Goal: Task Accomplishment & Management: Complete application form

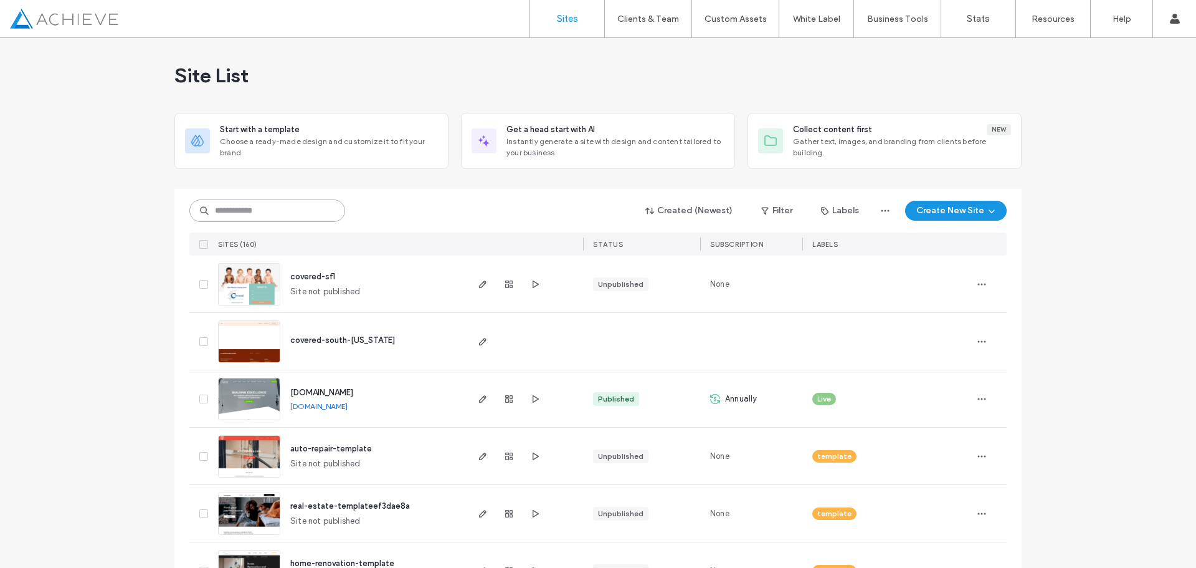
click at [276, 207] on input at bounding box center [267, 210] width 156 height 22
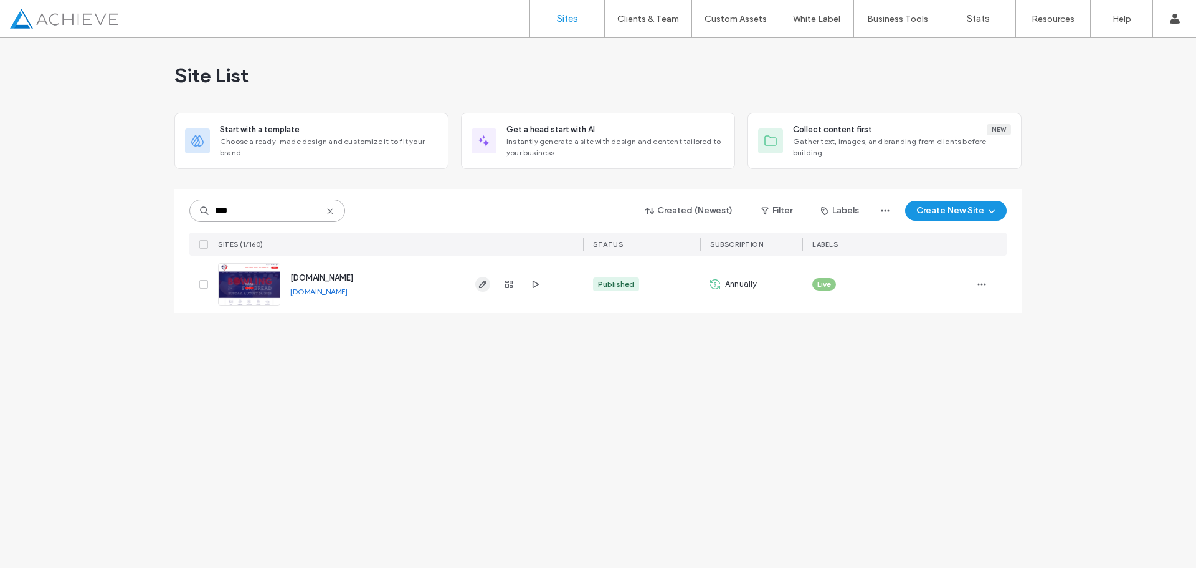
type input "****"
click at [484, 286] on icon "button" at bounding box center [483, 284] width 10 height 10
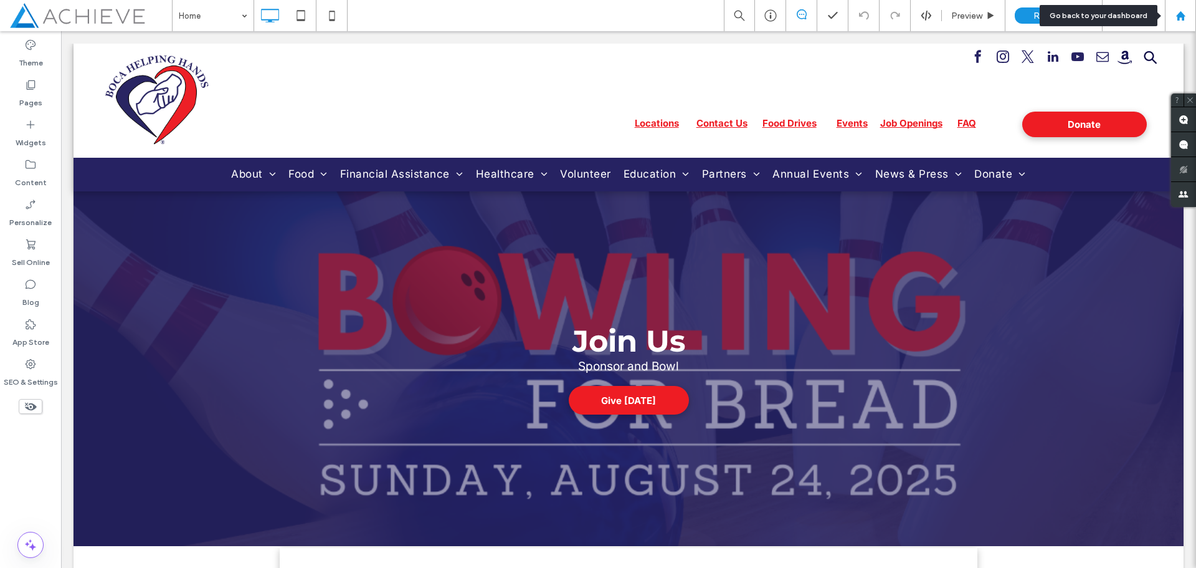
click at [1178, 16] on use at bounding box center [1180, 15] width 9 height 9
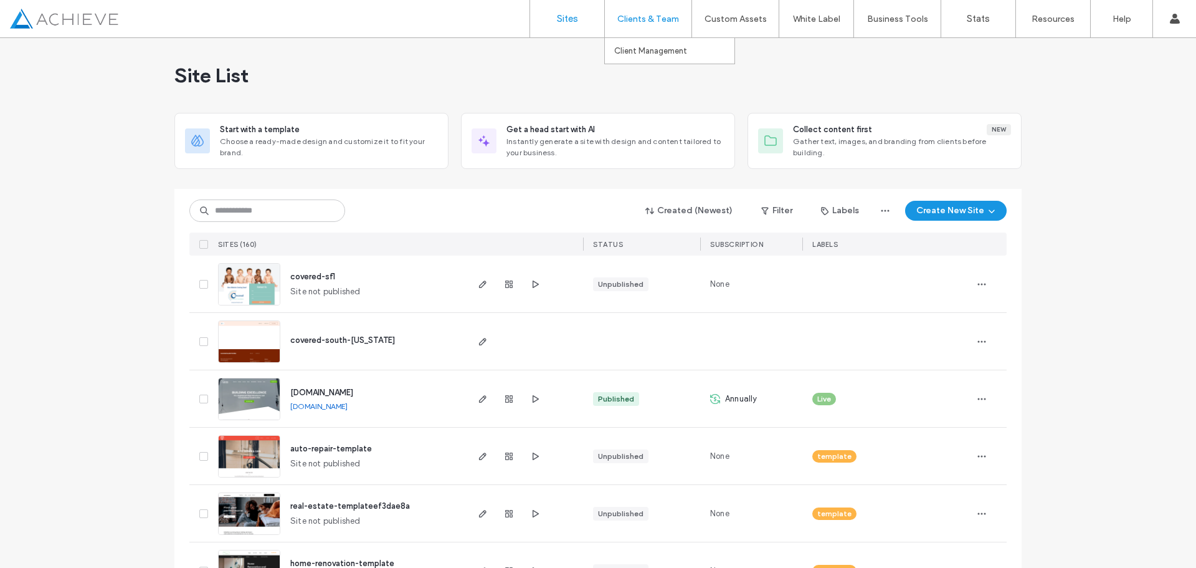
click at [643, 16] on label "Clients & Team" at bounding box center [648, 19] width 62 height 11
click at [644, 52] on label "Client Management" at bounding box center [650, 50] width 73 height 9
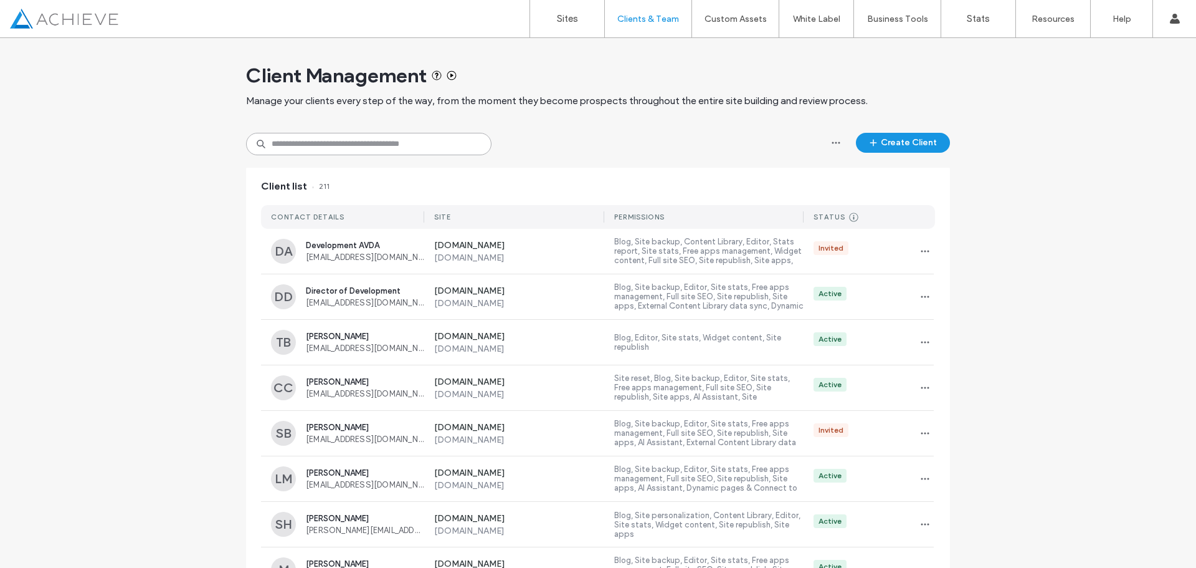
click at [307, 141] on input at bounding box center [368, 144] width 245 height 22
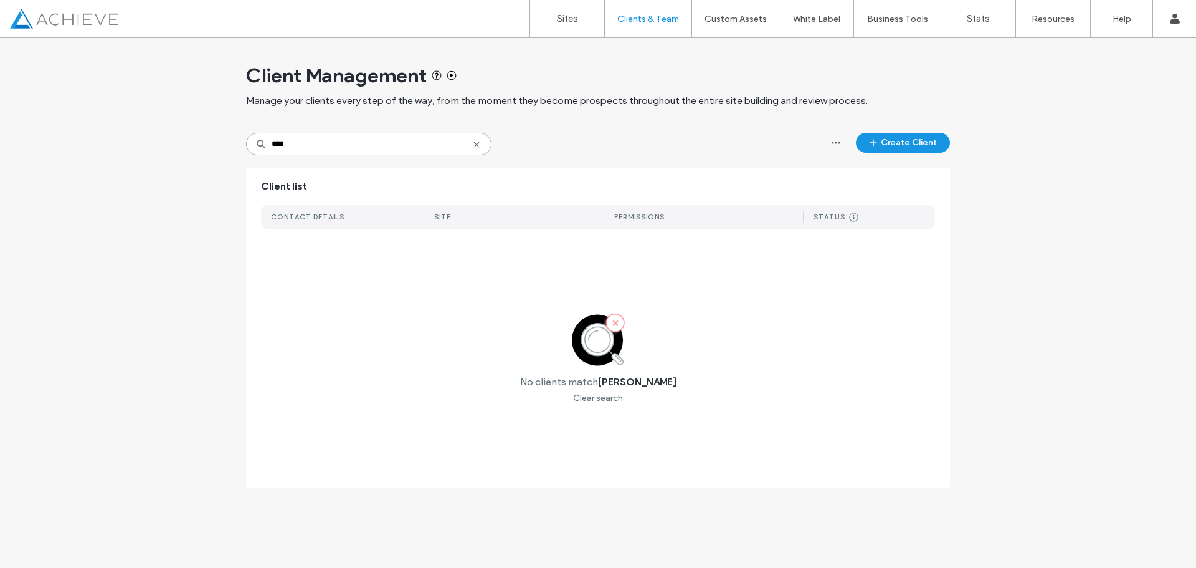
type input "****"
drag, startPoint x: 307, startPoint y: 143, endPoint x: 241, endPoint y: 145, distance: 66.1
click at [241, 145] on div "Client Management Manage your clients every step of the way, from the moment th…" at bounding box center [598, 269] width 1196 height 462
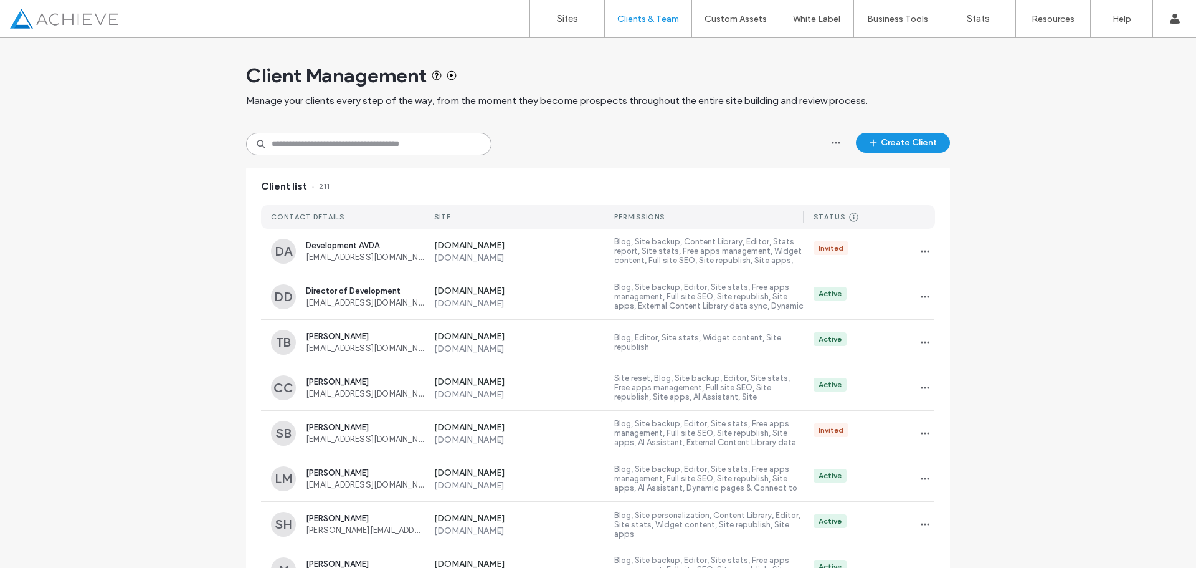
click at [313, 144] on input at bounding box center [368, 144] width 245 height 22
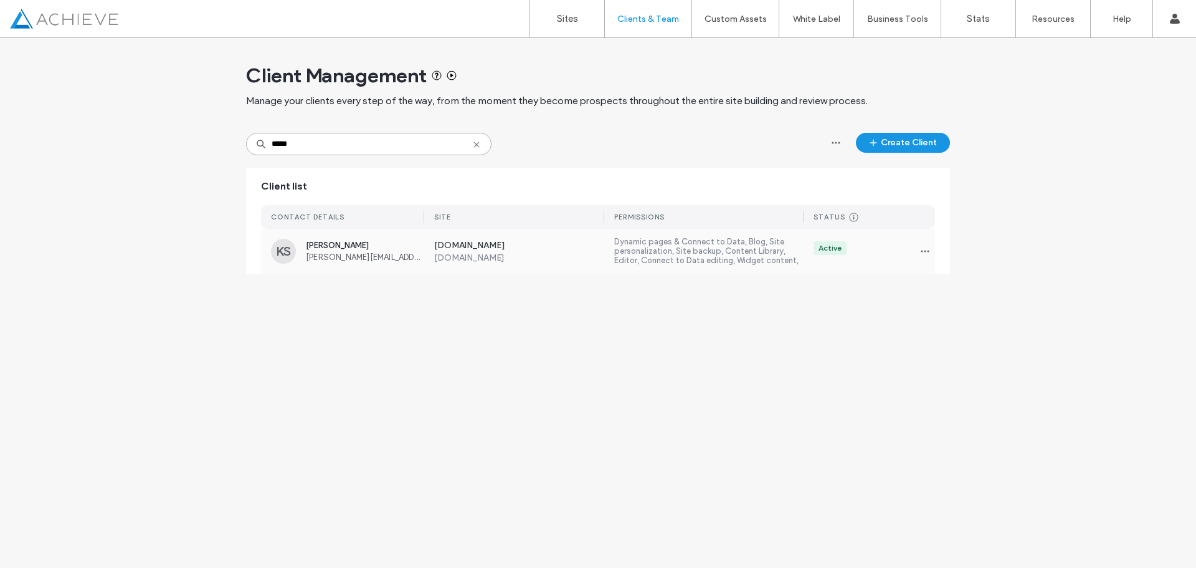
type input "*****"
click at [719, 250] on label "Dynamic pages & Connect to Data, Blog, Site personalization, Site backup, Conte…" at bounding box center [708, 251] width 189 height 29
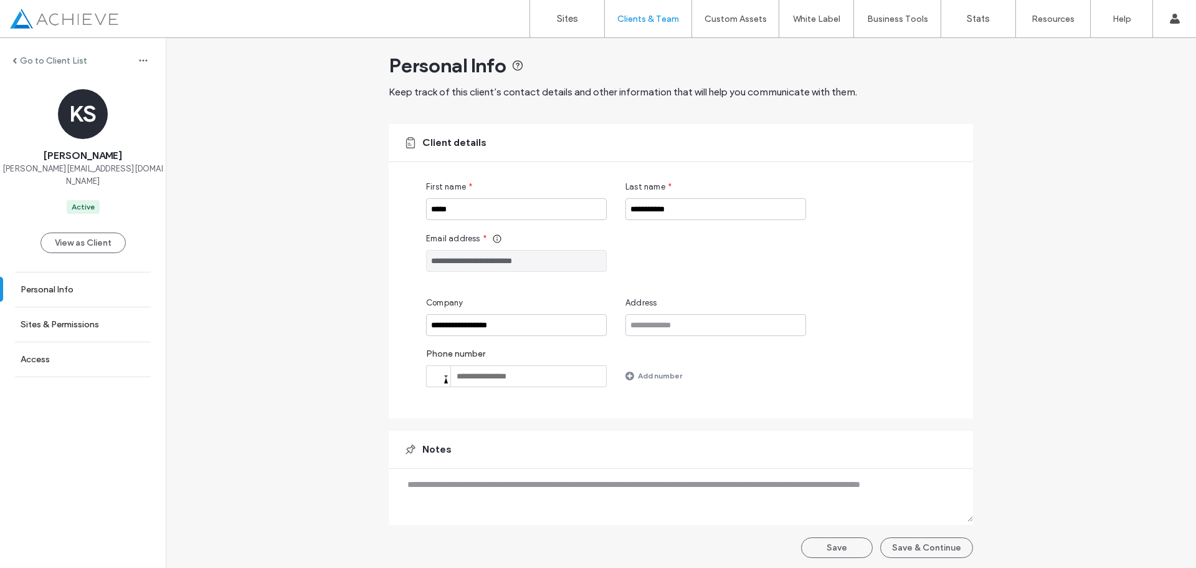
scroll to position [12, 0]
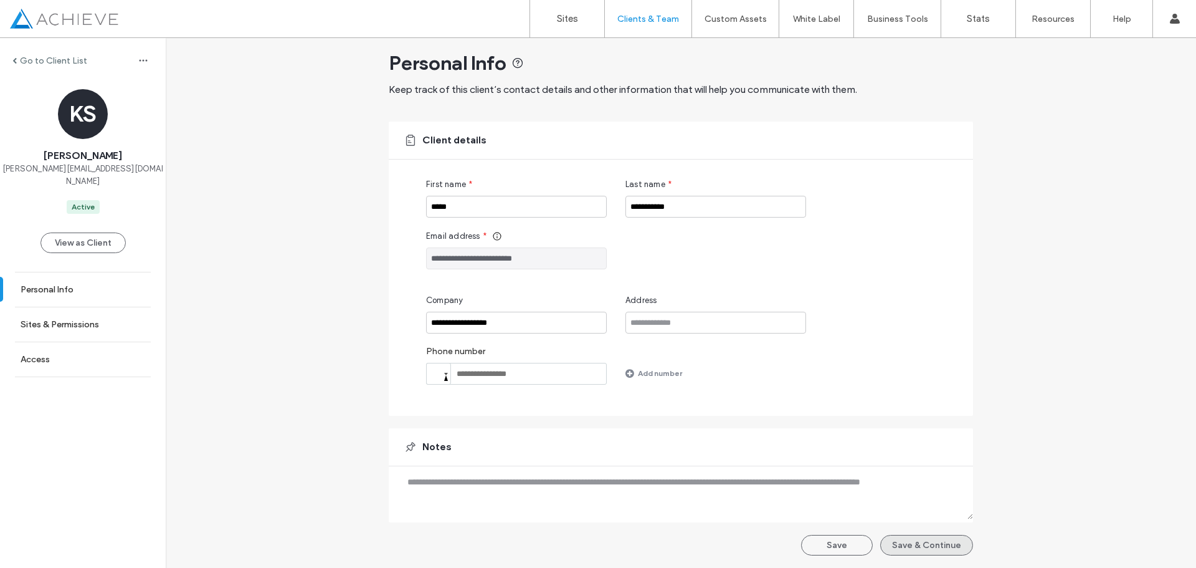
click at [892, 540] on button "Save & Continue" at bounding box center [926, 545] width 93 height 21
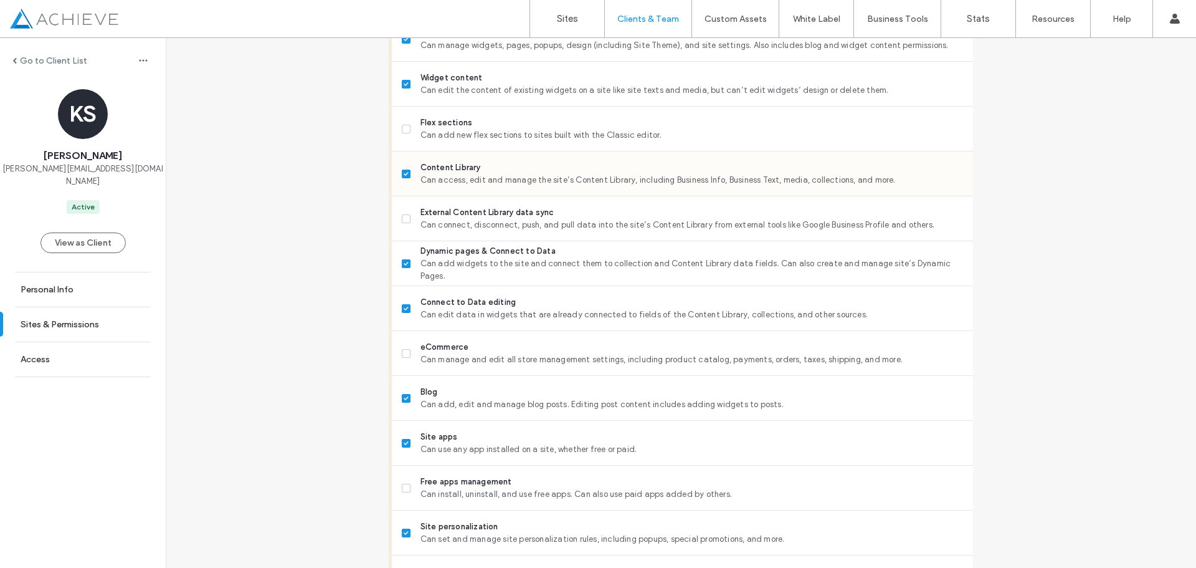
scroll to position [556, 0]
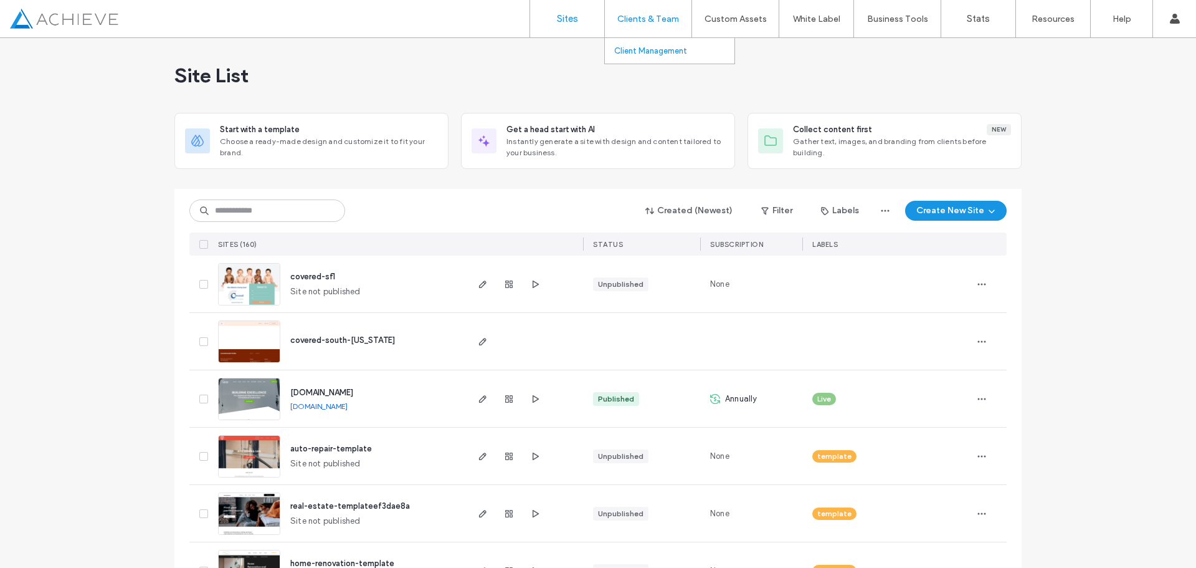
drag, startPoint x: 0, startPoint y: 0, endPoint x: 657, endPoint y: 39, distance: 657.9
click at [658, 24] on div "Clients & Team" at bounding box center [648, 18] width 87 height 37
click at [656, 44] on link "Client Management" at bounding box center [674, 51] width 120 height 26
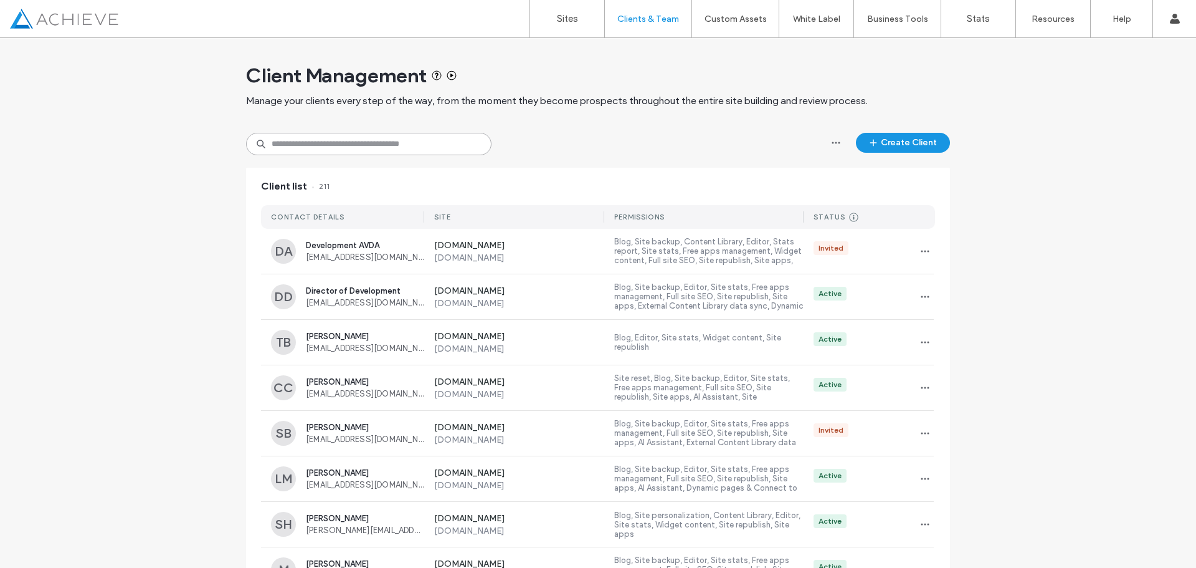
click at [282, 140] on input at bounding box center [368, 144] width 245 height 22
click at [906, 145] on button "Create Client" at bounding box center [903, 143] width 94 height 20
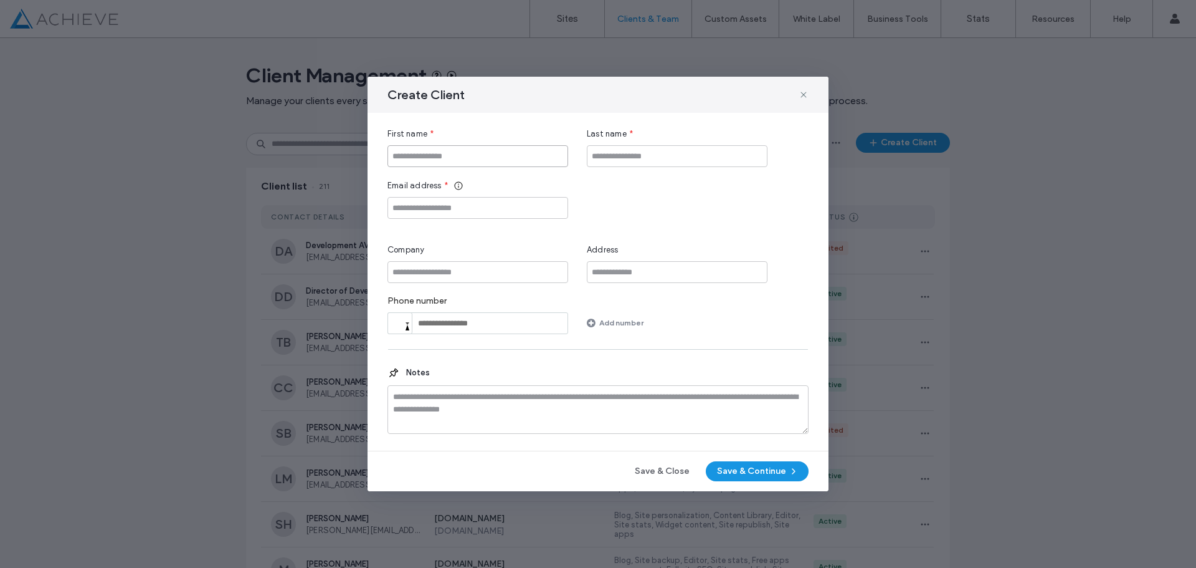
click at [441, 154] on input "First name" at bounding box center [478, 156] width 181 height 22
type input "****"
type input "*****"
click at [421, 209] on input "Email address" at bounding box center [478, 208] width 181 height 22
paste input "**********"
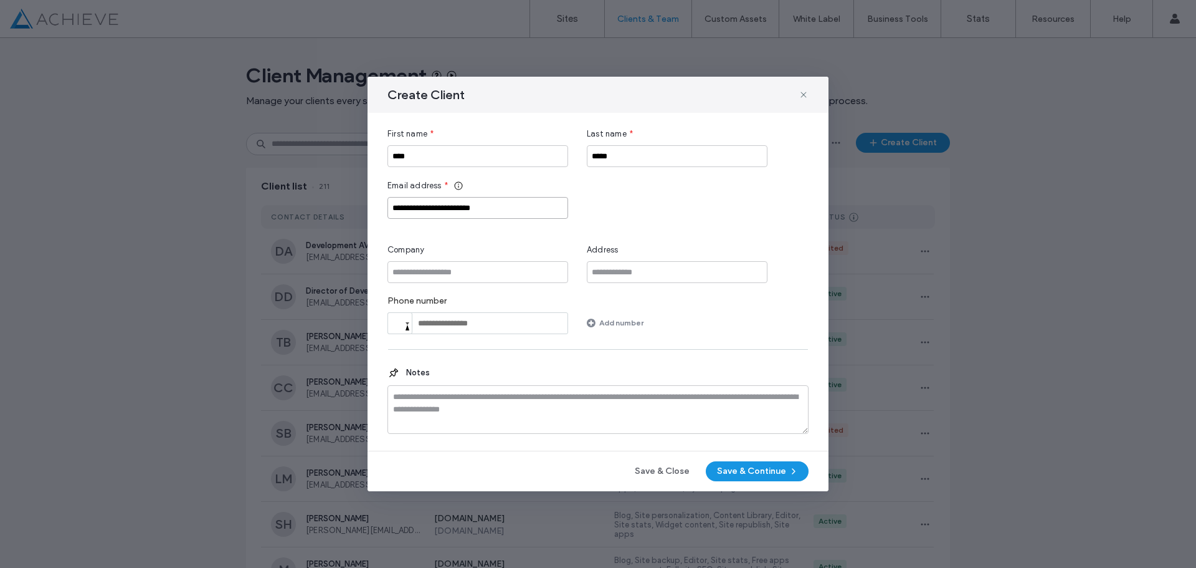
type input "**********"
click at [424, 275] on input "Company" at bounding box center [478, 272] width 181 height 22
type input "**********"
click at [750, 467] on button "Save & Continue" at bounding box center [757, 471] width 103 height 20
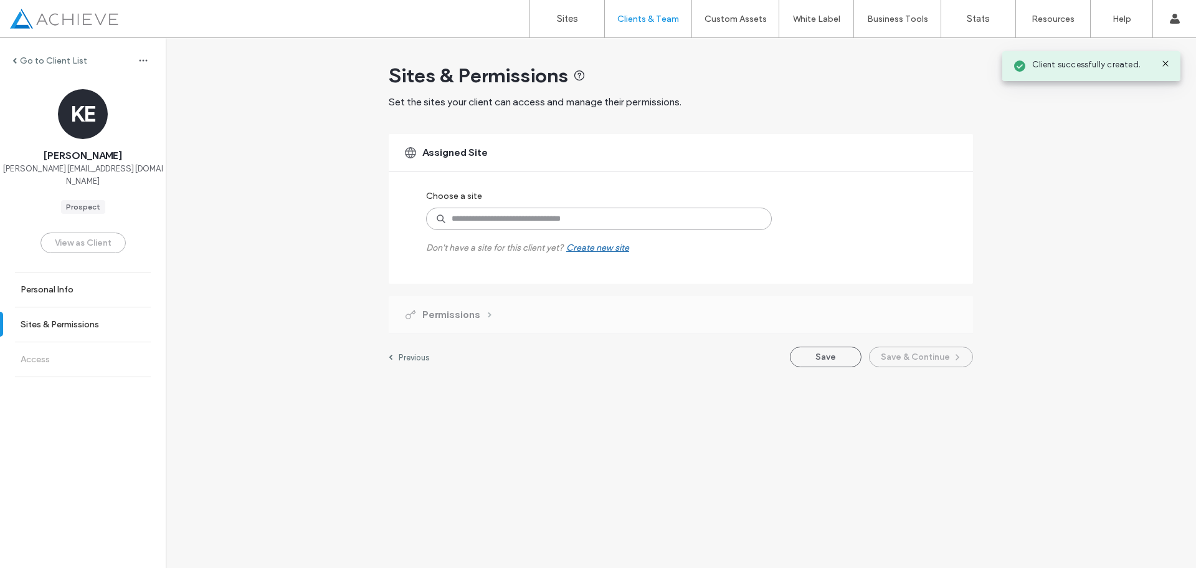
click at [502, 224] on input at bounding box center [599, 218] width 346 height 22
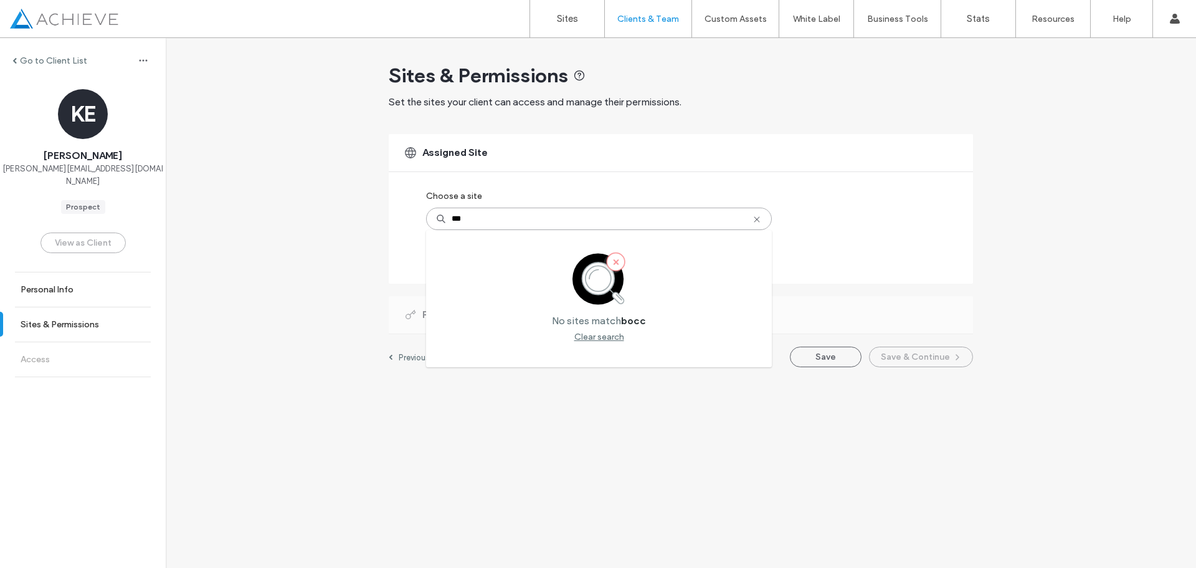
type input "****"
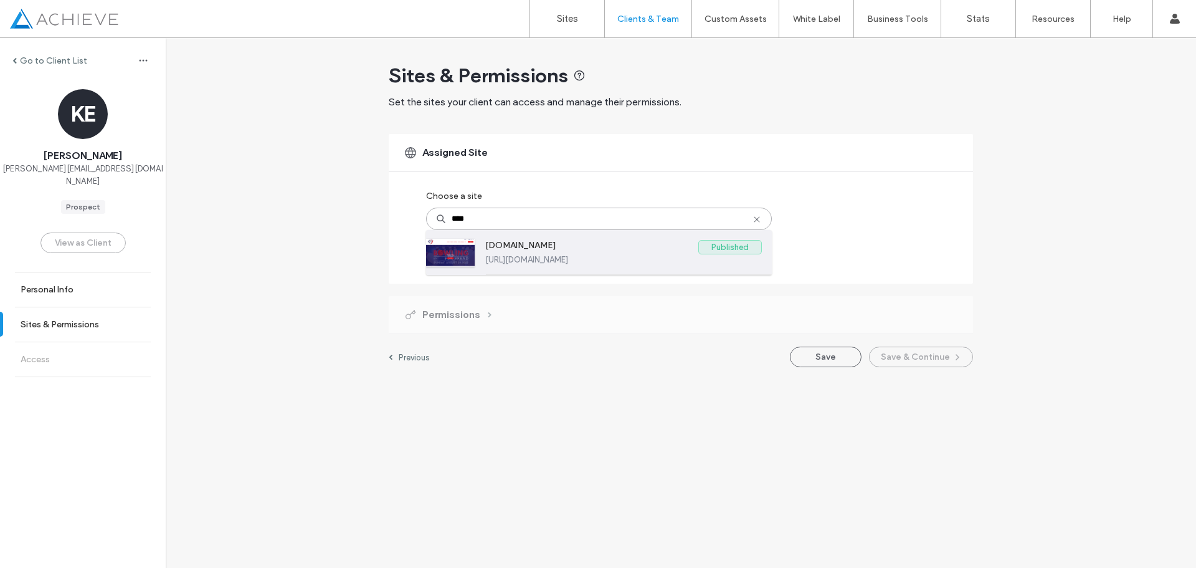
click at [436, 246] on div at bounding box center [450, 253] width 49 height 28
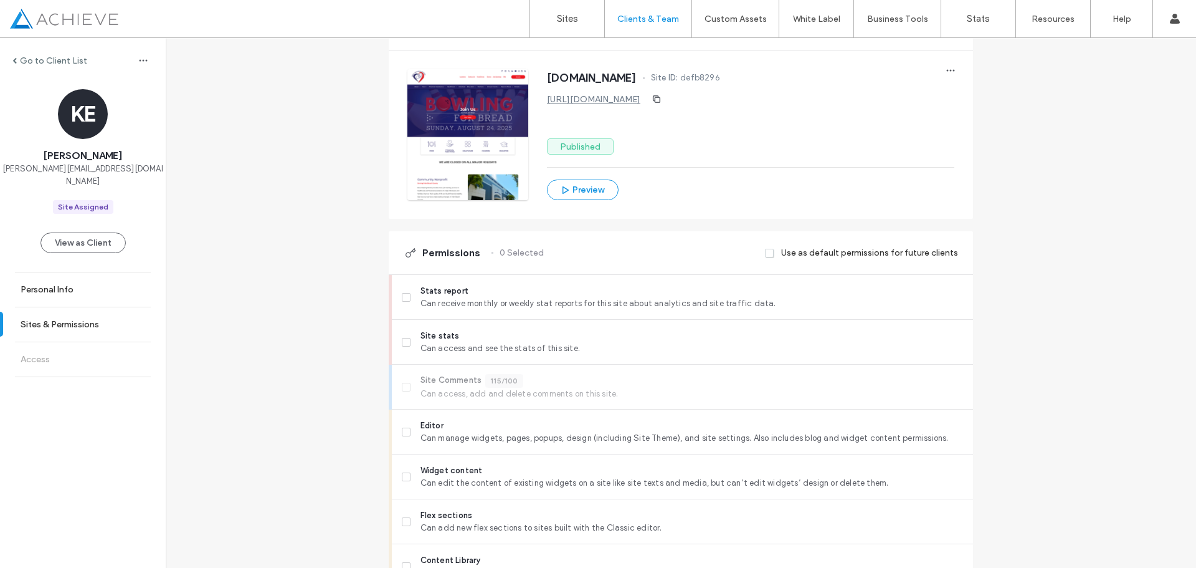
scroll to position [187, 0]
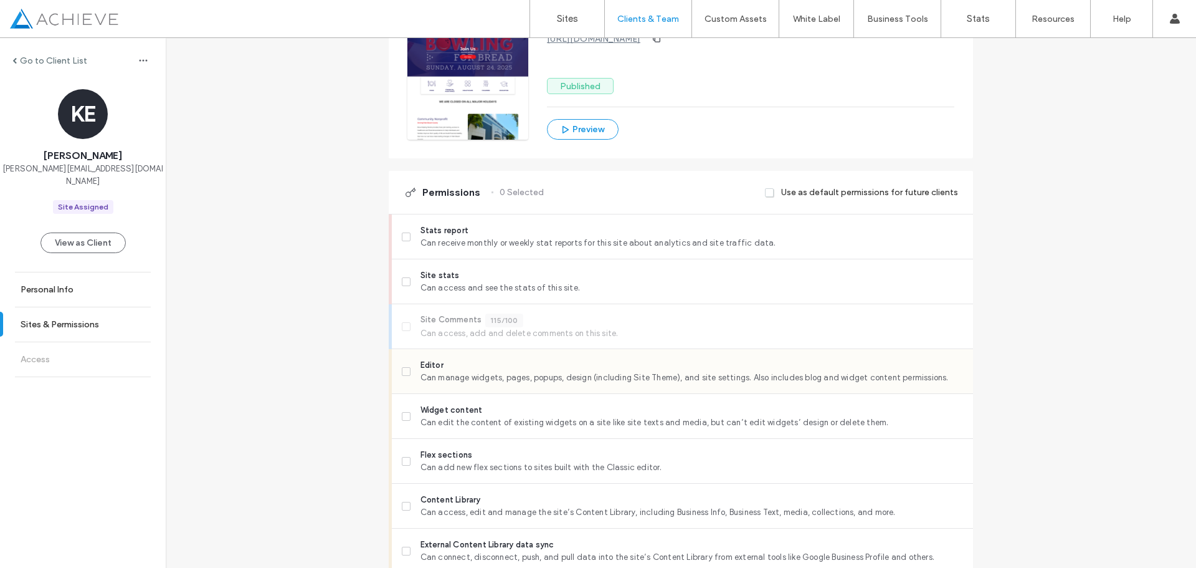
click at [404, 374] on span at bounding box center [406, 371] width 9 height 9
click at [402, 510] on span at bounding box center [406, 506] width 9 height 9
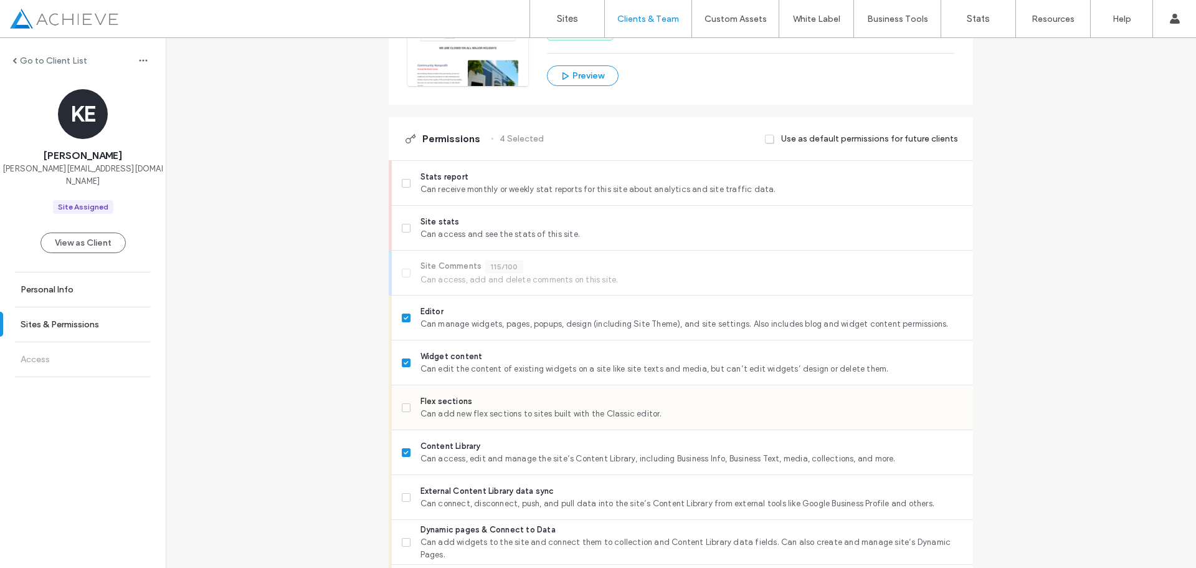
scroll to position [312, 0]
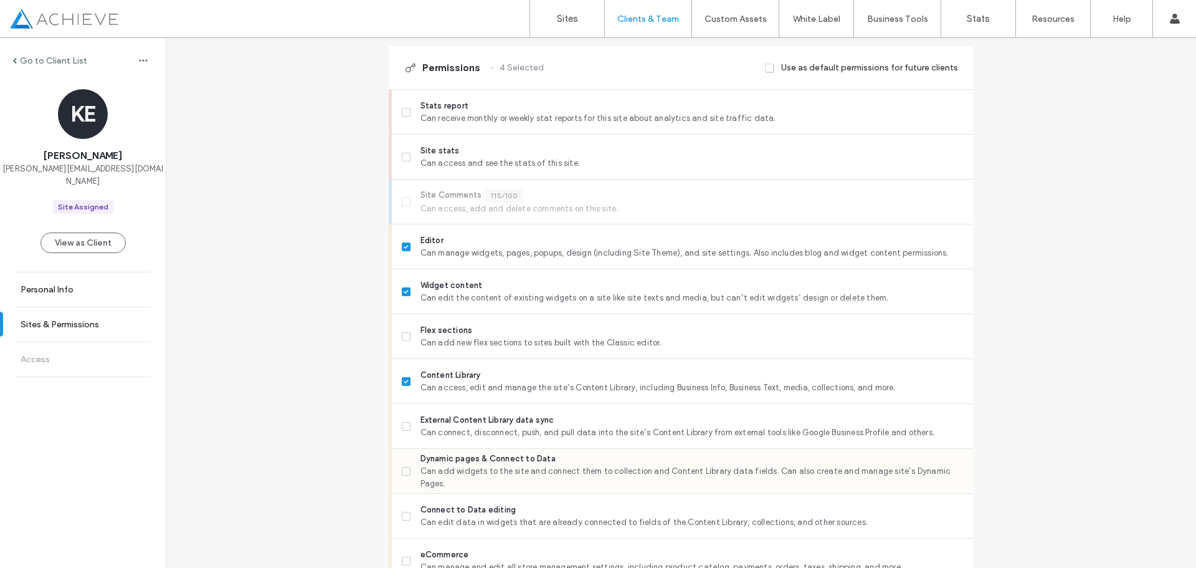
drag, startPoint x: 404, startPoint y: 469, endPoint x: 400, endPoint y: 480, distance: 12.4
click at [404, 469] on icon at bounding box center [406, 471] width 5 height 4
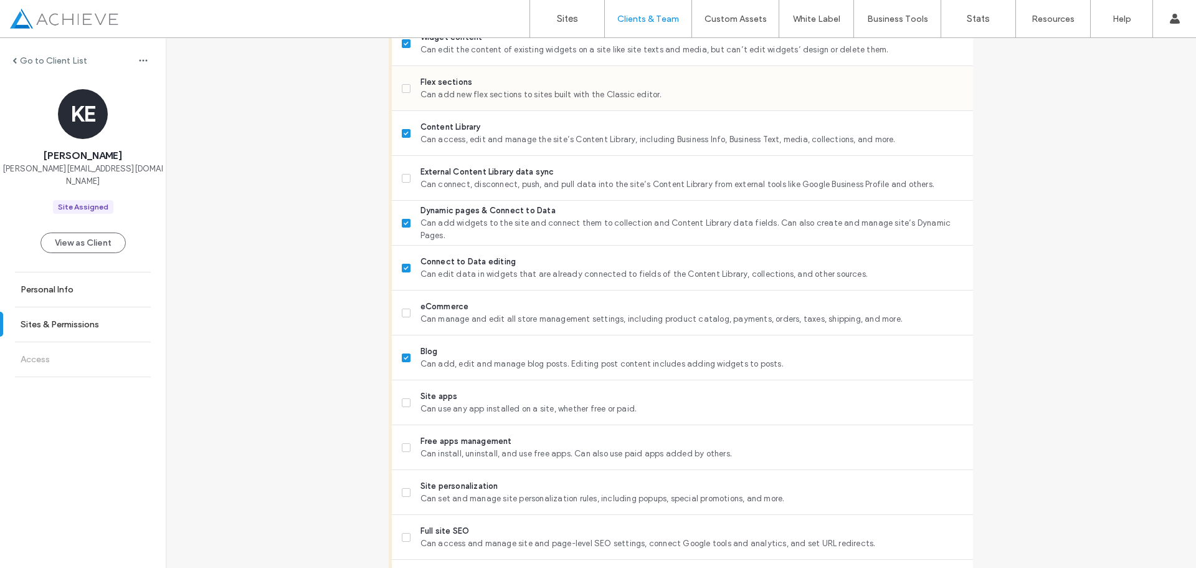
scroll to position [561, 0]
click at [406, 495] on label "Site personalization Can set and manage site personalization rules, including p…" at bounding box center [682, 491] width 561 height 25
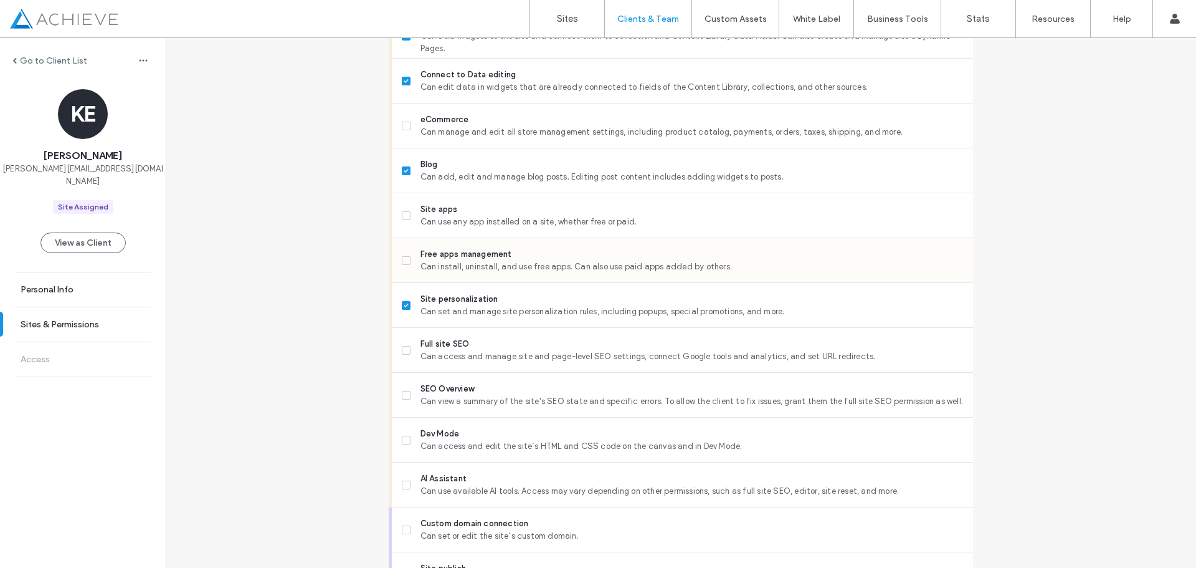
scroll to position [748, 0]
click at [402, 351] on span at bounding box center [406, 349] width 9 height 9
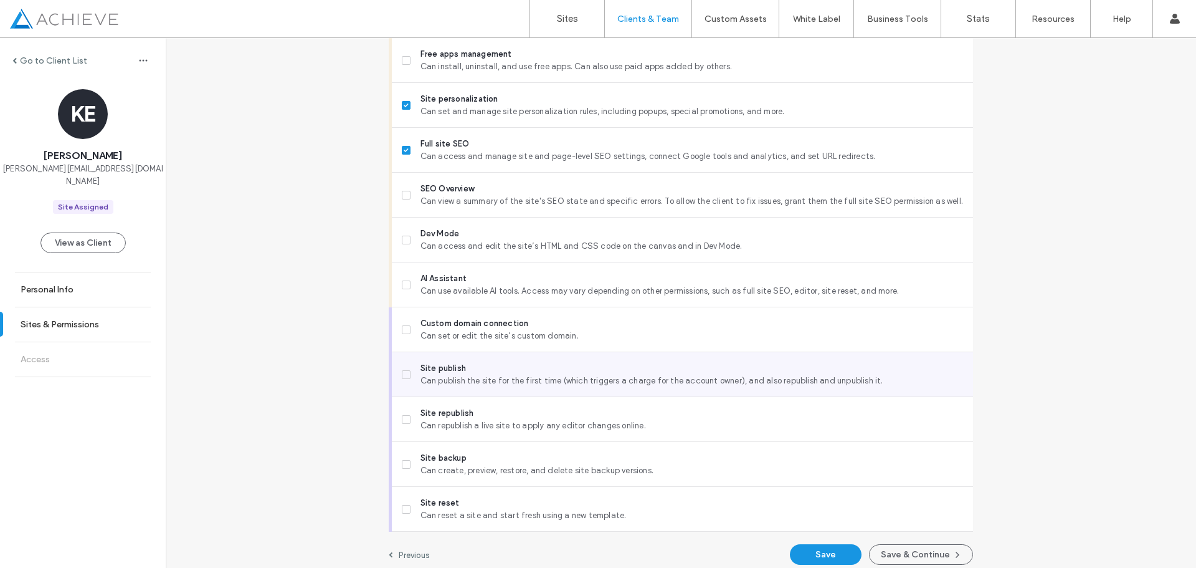
scroll to position [956, 0]
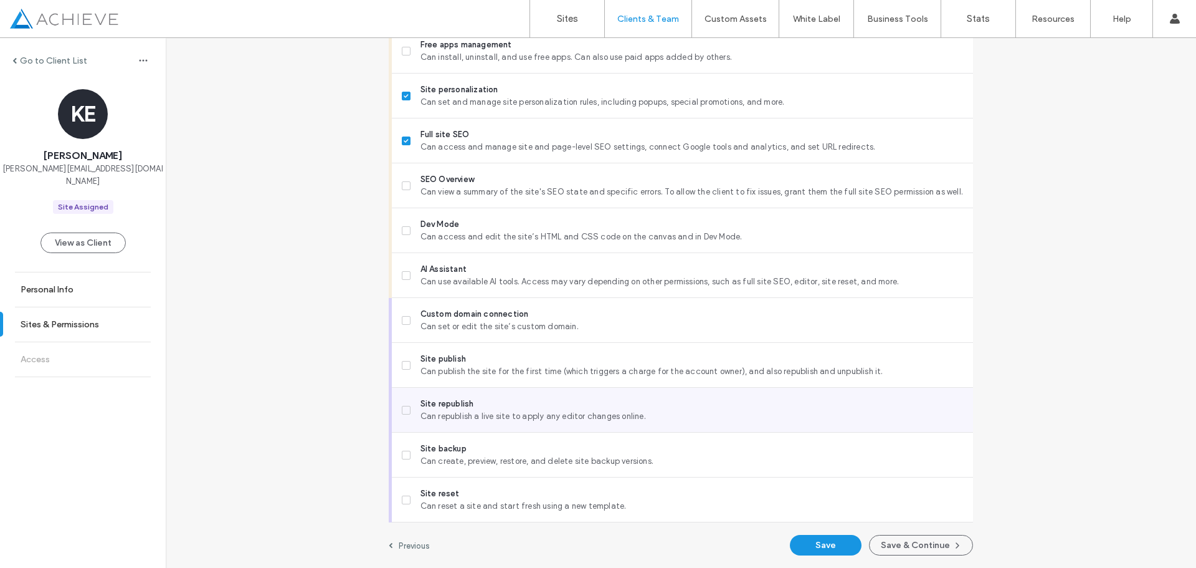
click at [404, 409] on icon at bounding box center [406, 410] width 5 height 4
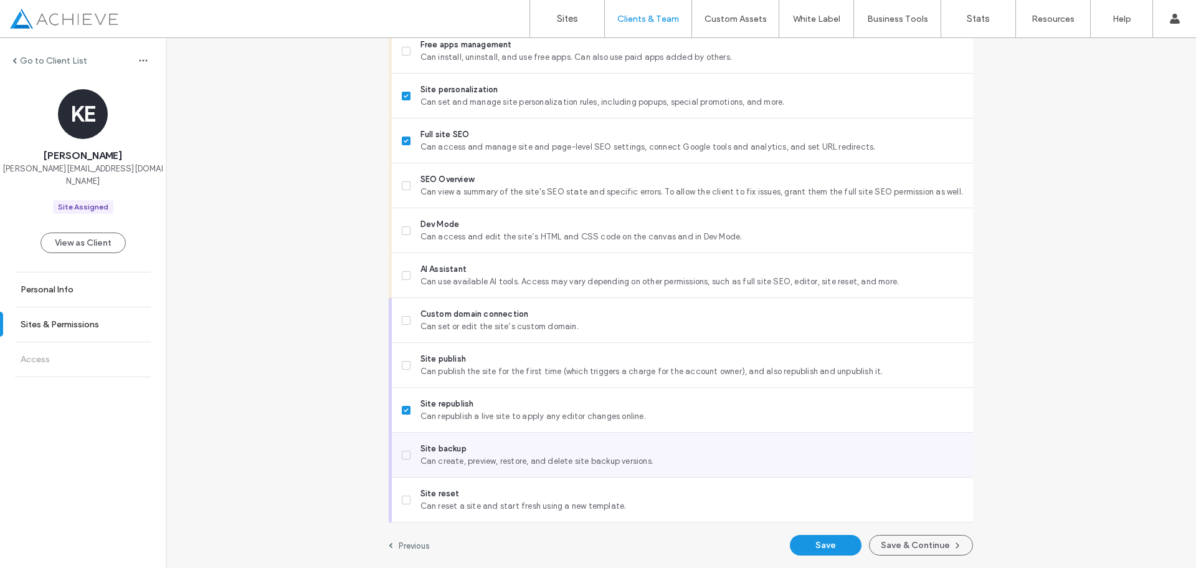
click at [404, 455] on icon at bounding box center [406, 455] width 5 height 4
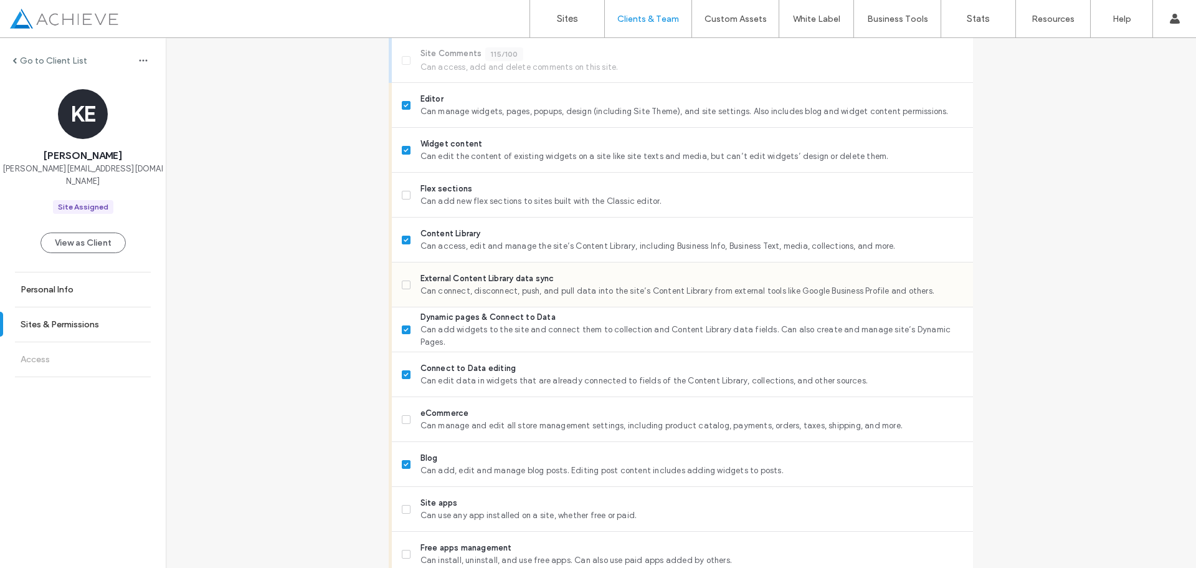
scroll to position [582, 0]
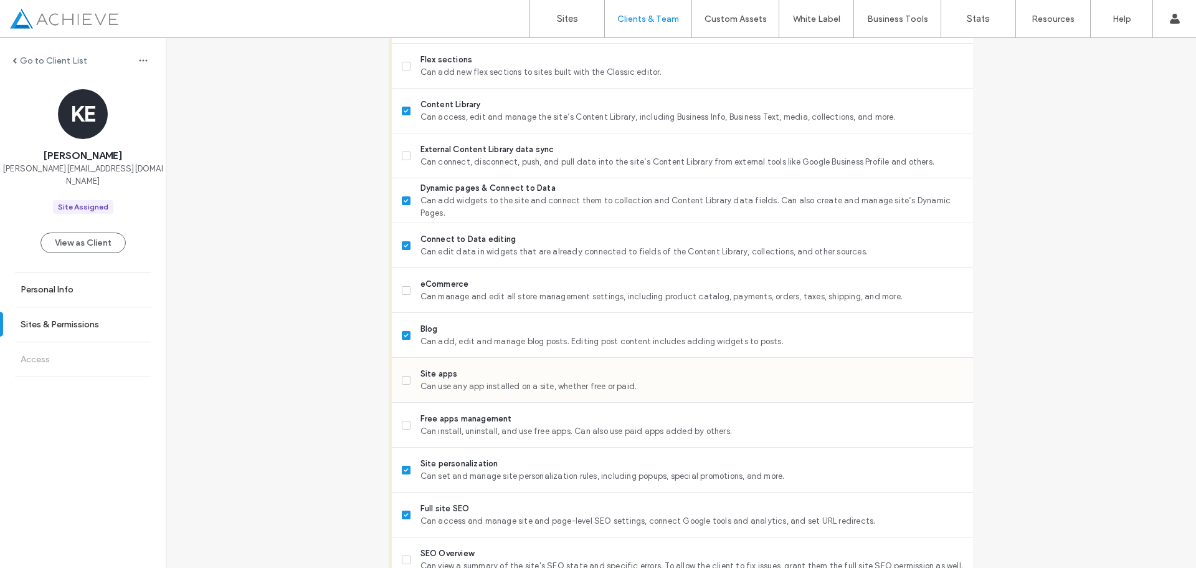
click at [404, 379] on icon at bounding box center [406, 380] width 5 height 4
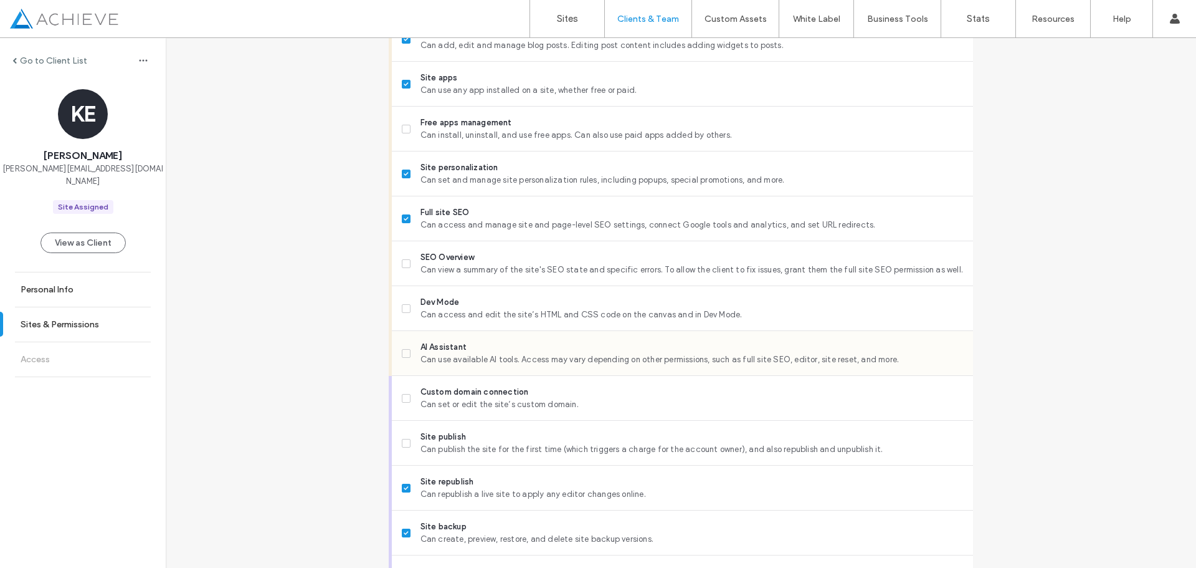
scroll to position [956, 0]
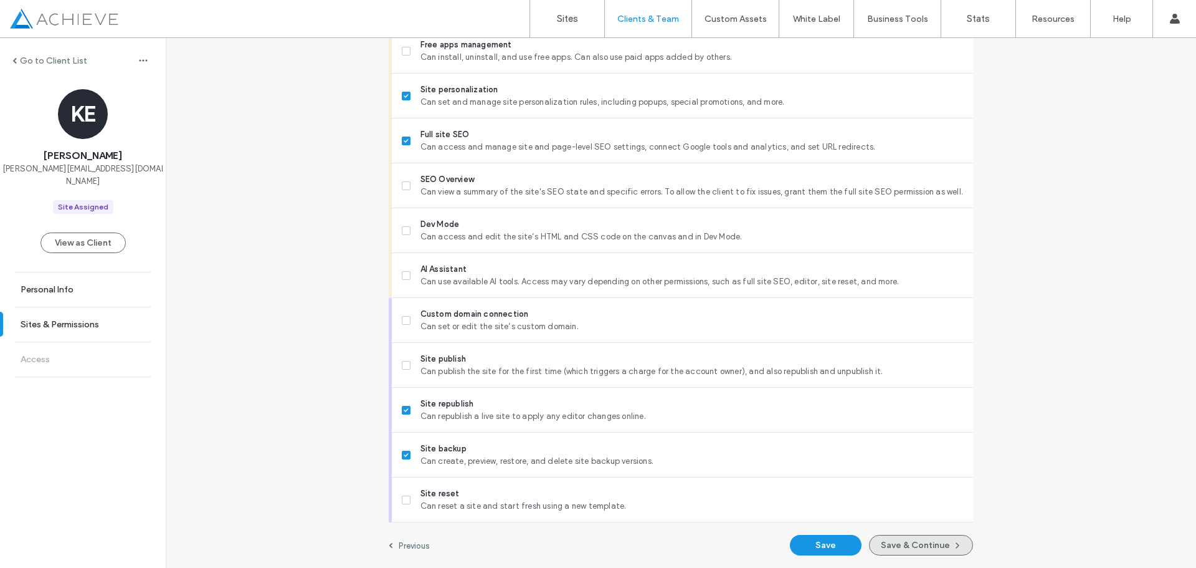
click at [953, 543] on icon "button" at bounding box center [958, 545] width 10 height 10
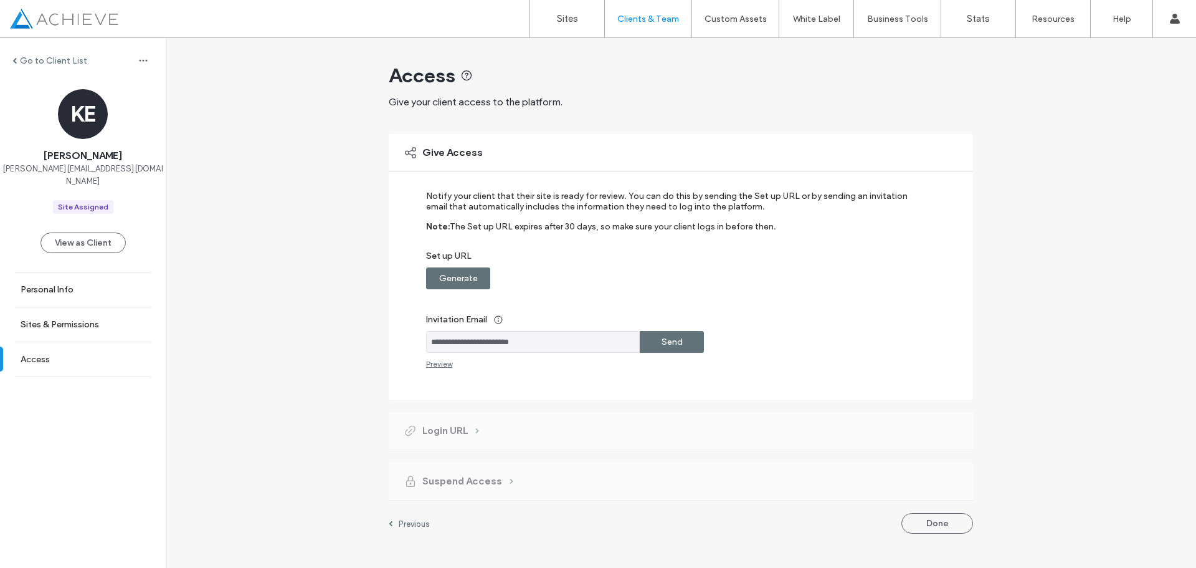
click at [682, 347] on label "Send" at bounding box center [672, 341] width 21 height 23
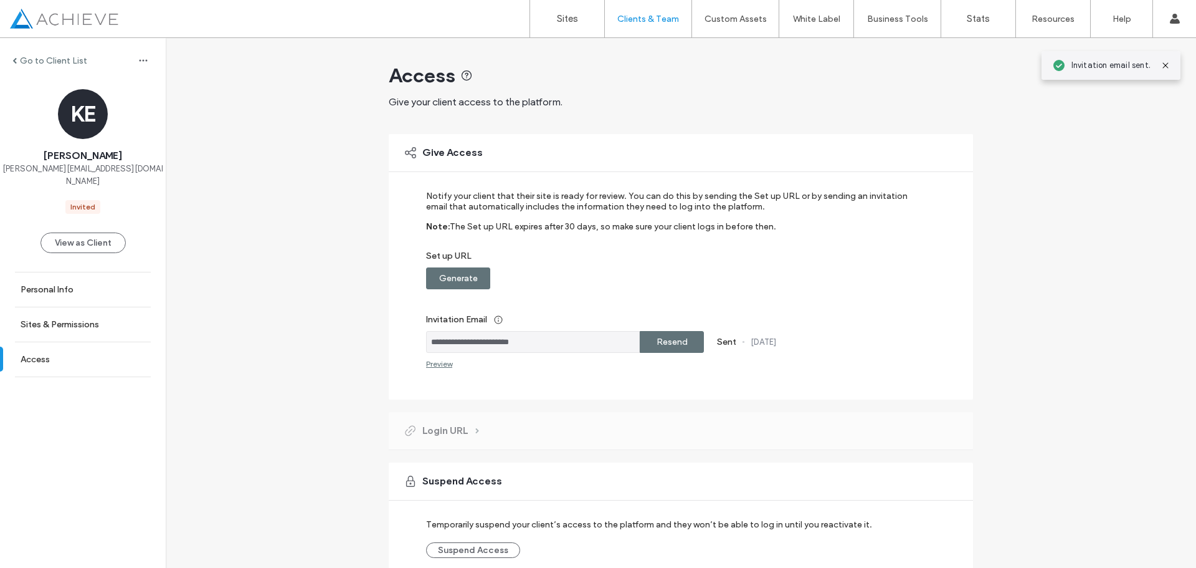
scroll to position [60, 0]
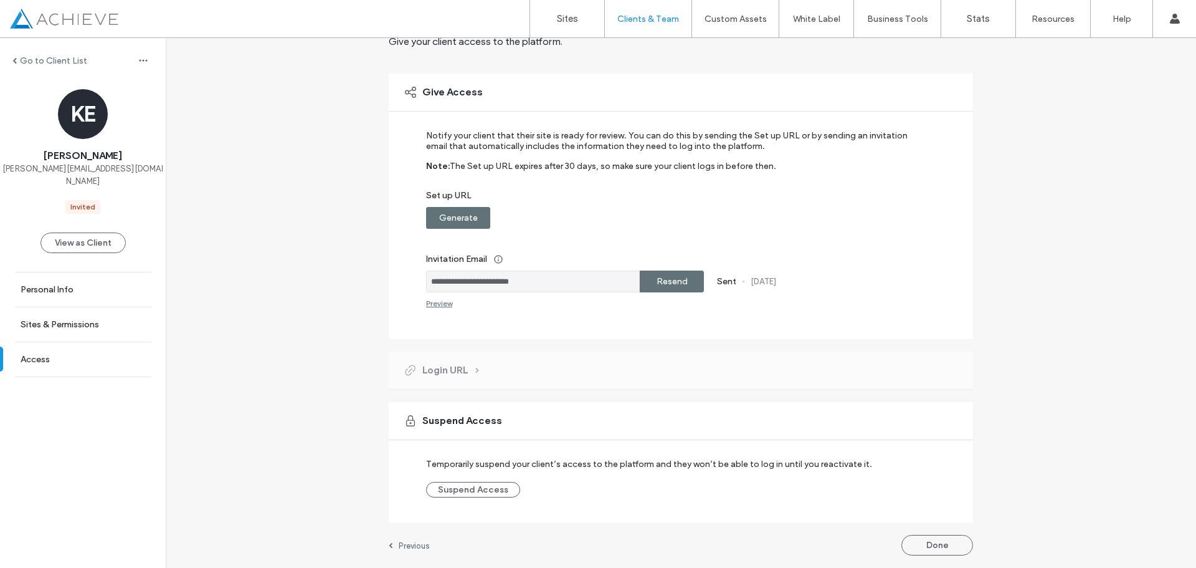
click at [942, 536] on button "Done" at bounding box center [938, 545] width 72 height 21
